Goal: Transaction & Acquisition: Purchase product/service

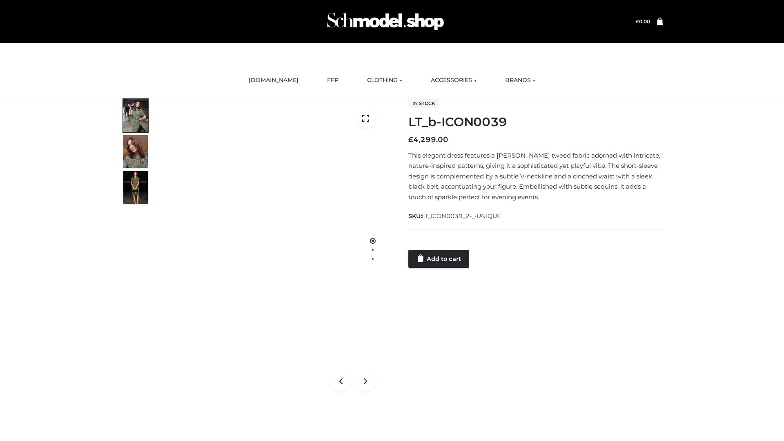
click at [439, 258] on link "Add to cart" at bounding box center [438, 259] width 61 height 18
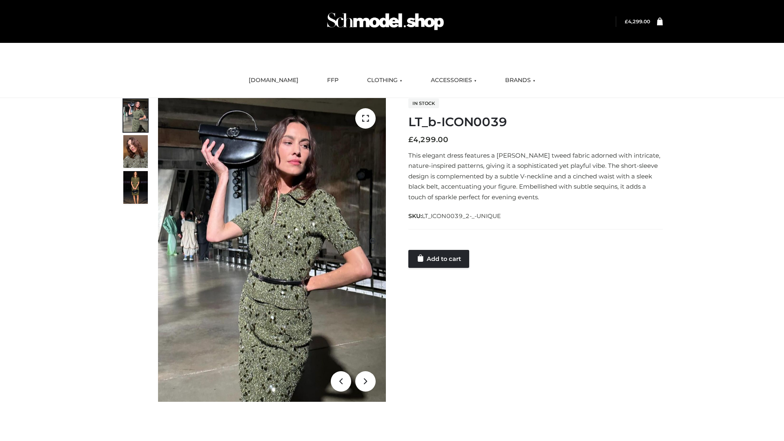
click at [439, 258] on link "Add to cart" at bounding box center [438, 259] width 61 height 18
